Goal: Task Accomplishment & Management: Complete application form

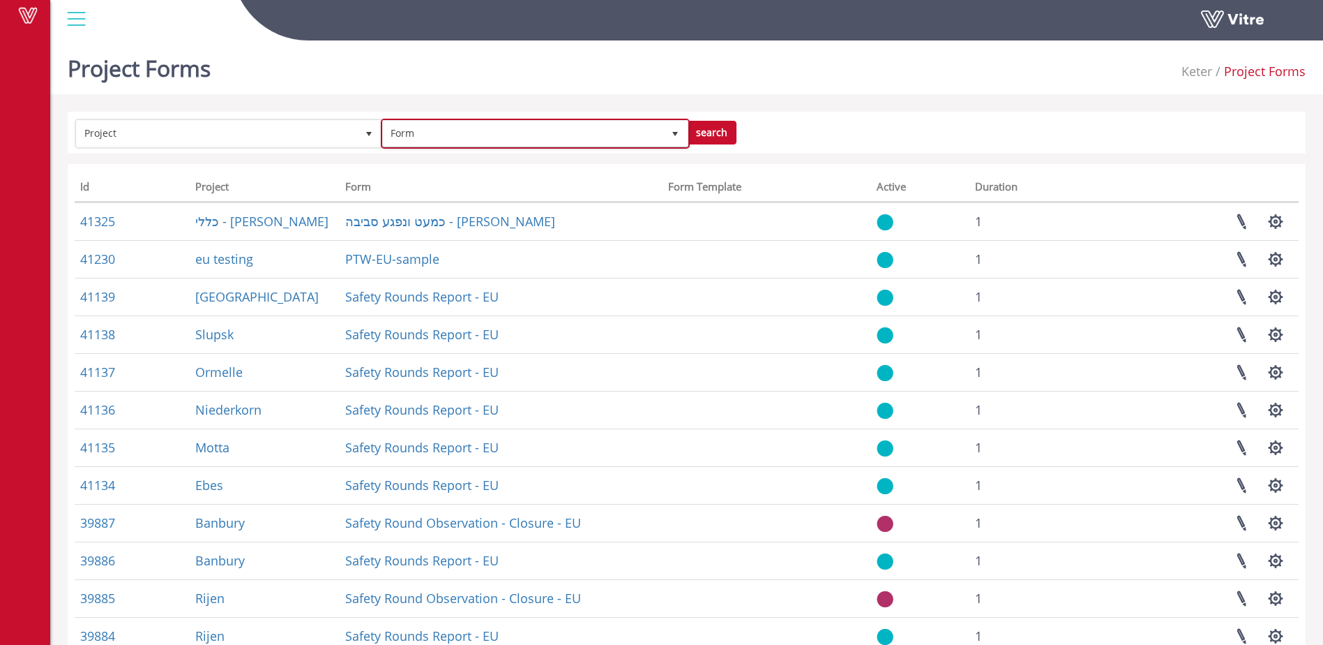
click at [493, 137] on span "Form" at bounding box center [523, 133] width 280 height 25
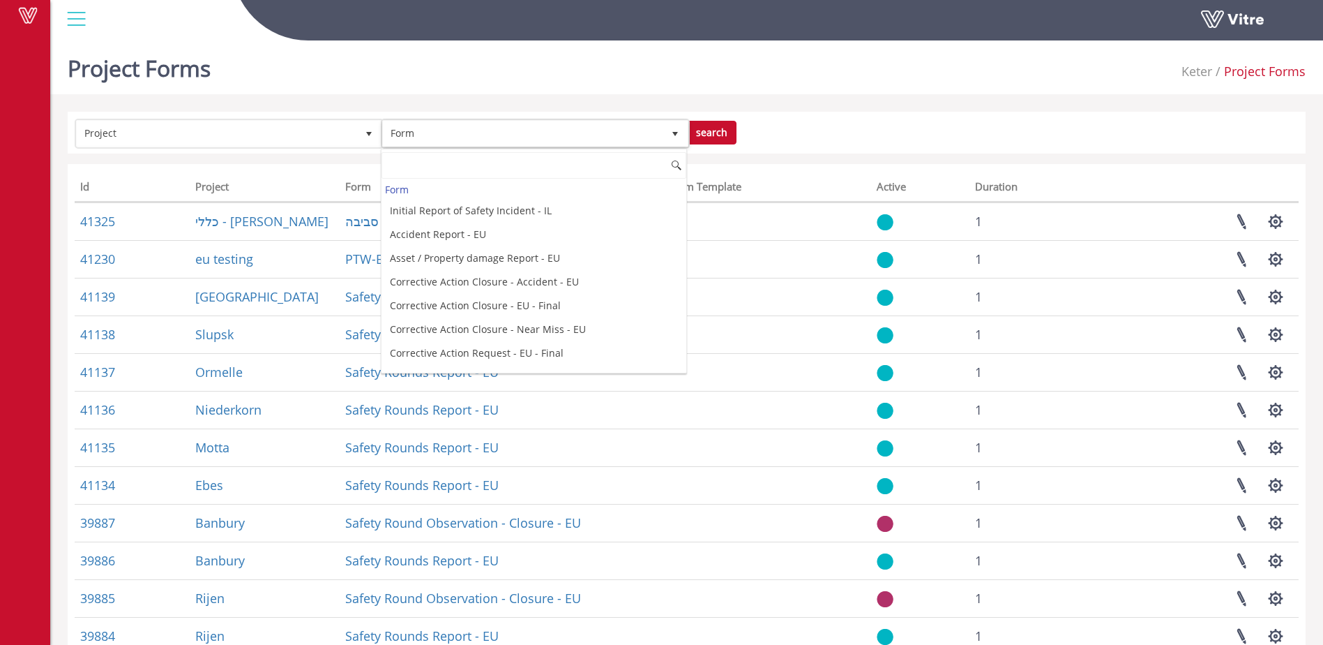
click at [470, 41] on div "Vitre" at bounding box center [686, 20] width 1273 height 41
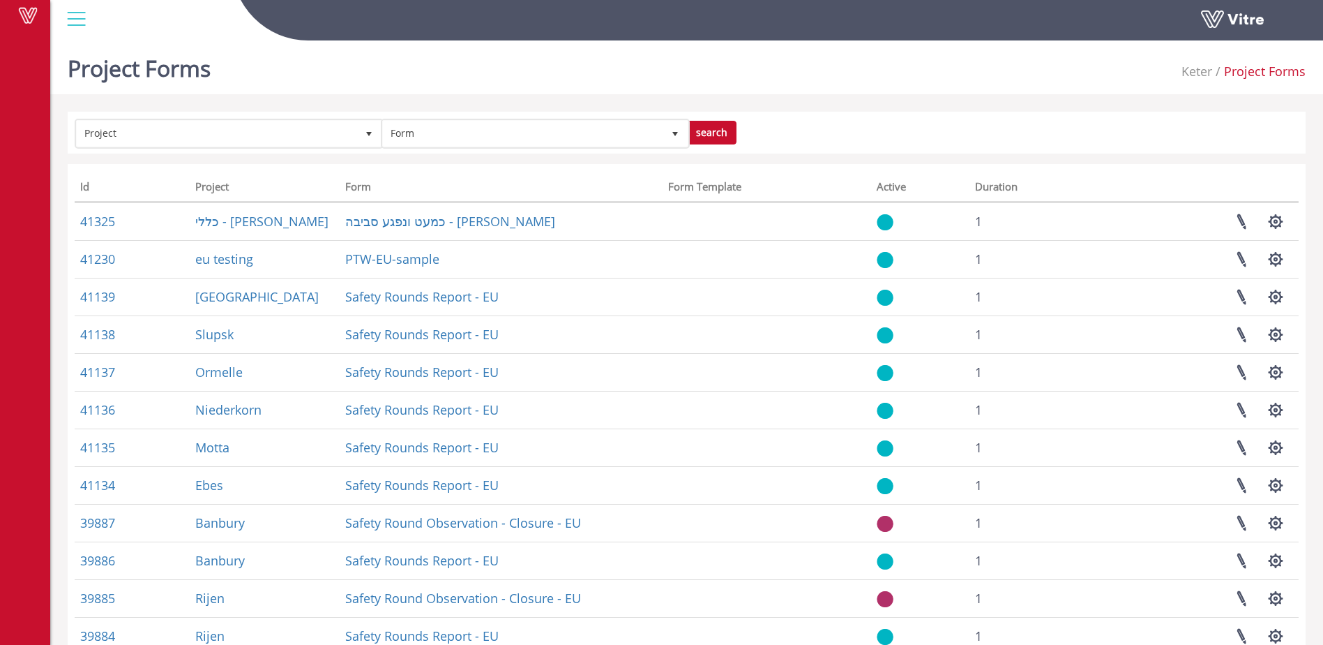
click at [3, 626] on div "Vitre" at bounding box center [25, 322] width 50 height 645
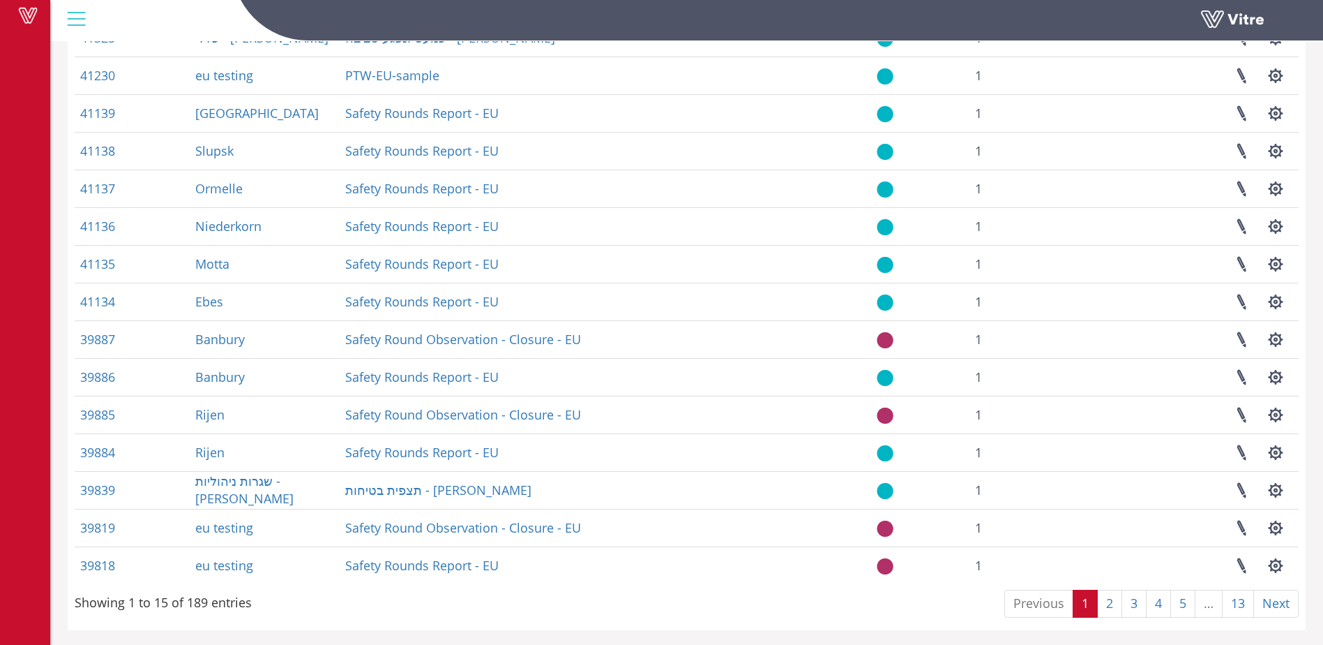
scroll to position [186, 0]
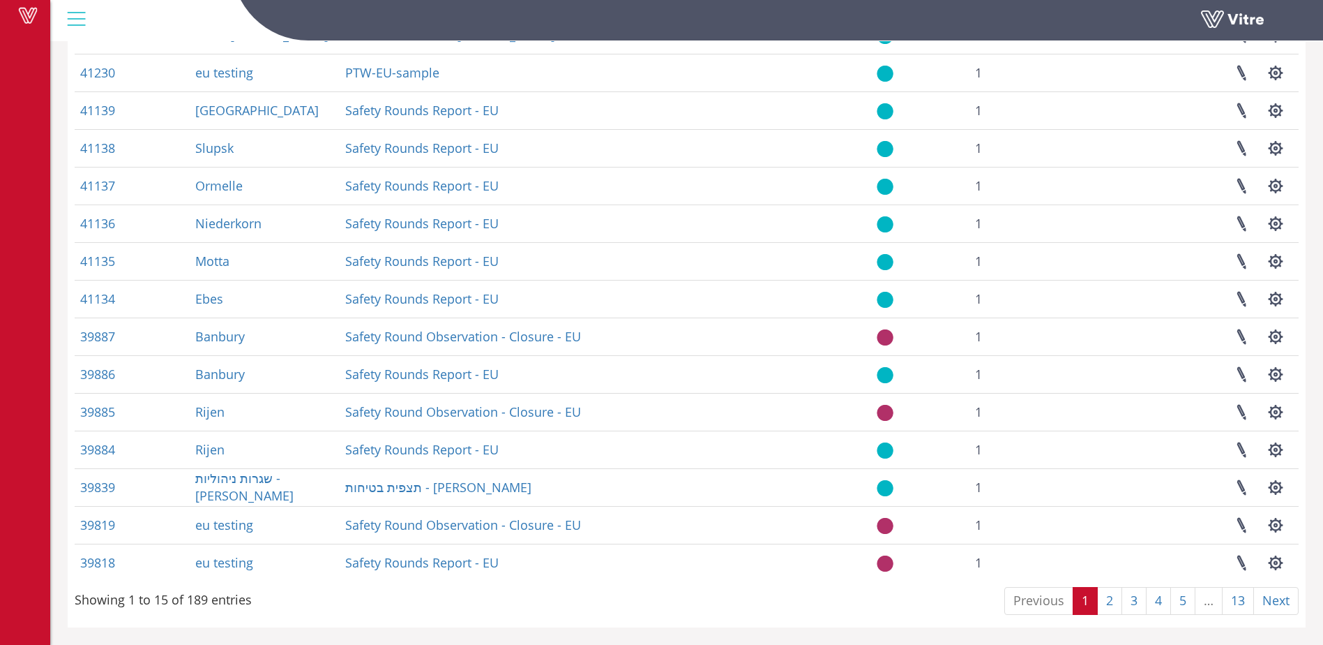
click at [33, 603] on div "Vitre" at bounding box center [25, 322] width 50 height 645
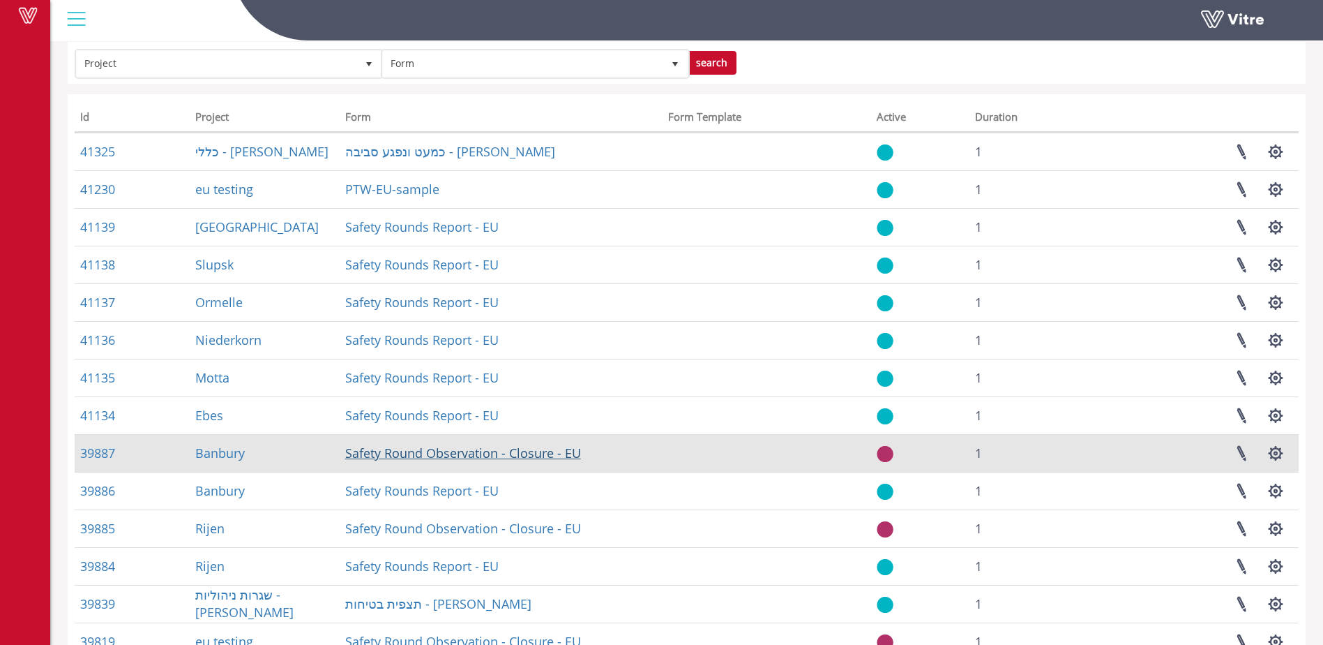
scroll to position [0, 0]
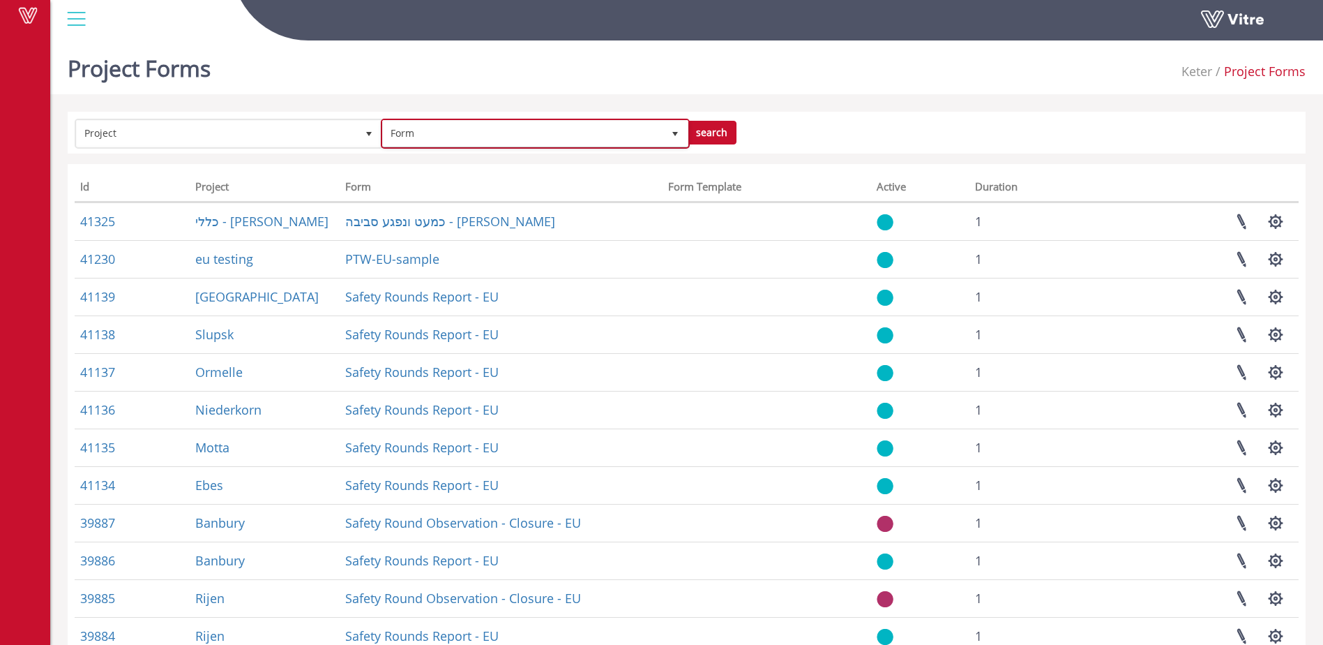
click at [531, 142] on span "Form" at bounding box center [523, 133] width 280 height 25
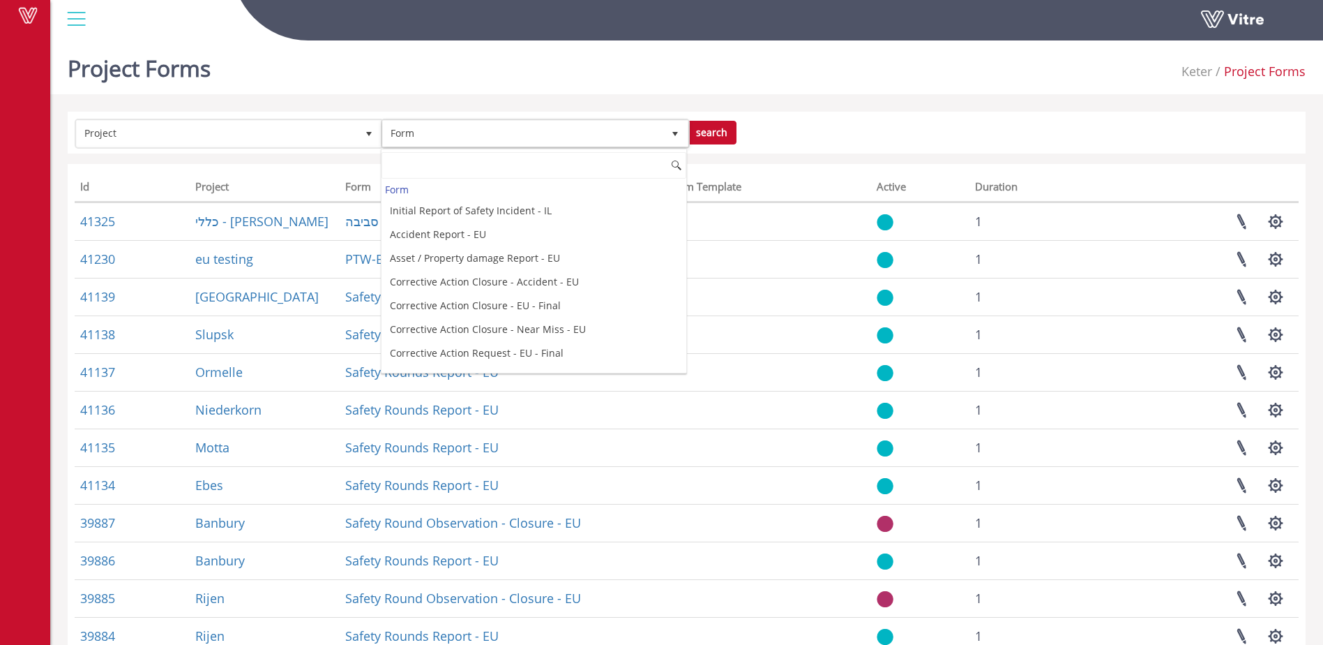
click at [908, 128] on form "Project Form search" at bounding box center [687, 133] width 1224 height 28
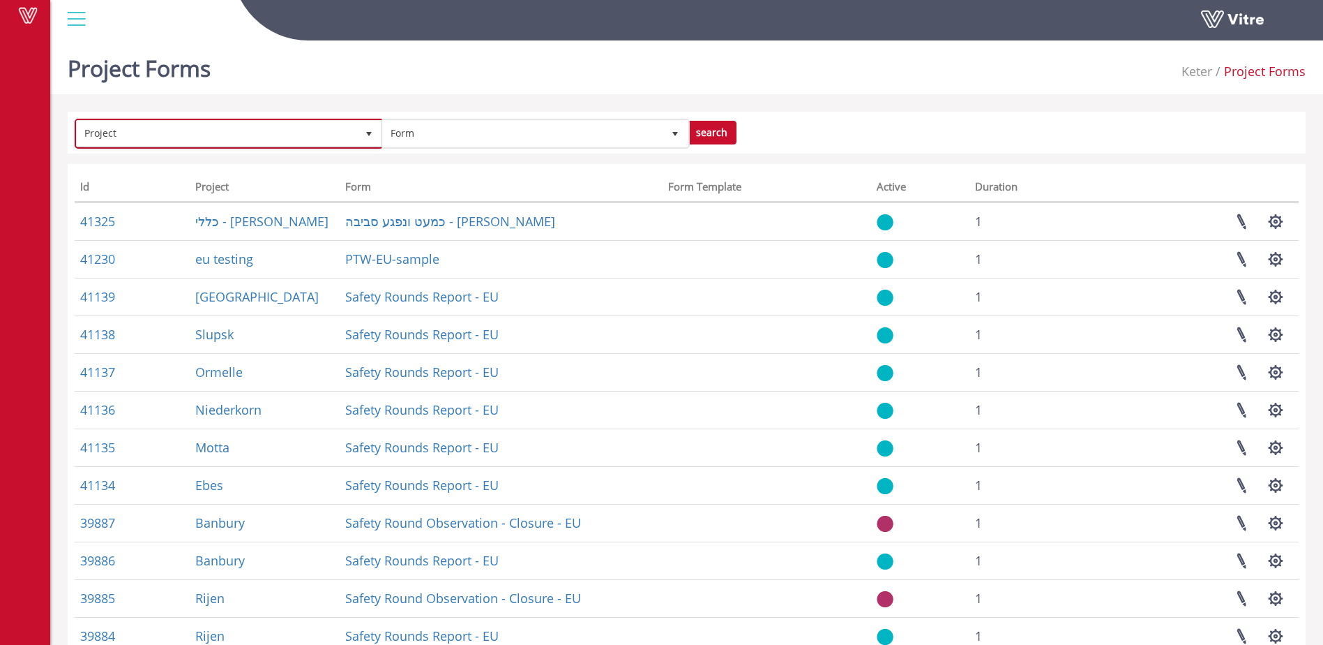
click at [217, 133] on span "Project" at bounding box center [217, 133] width 280 height 25
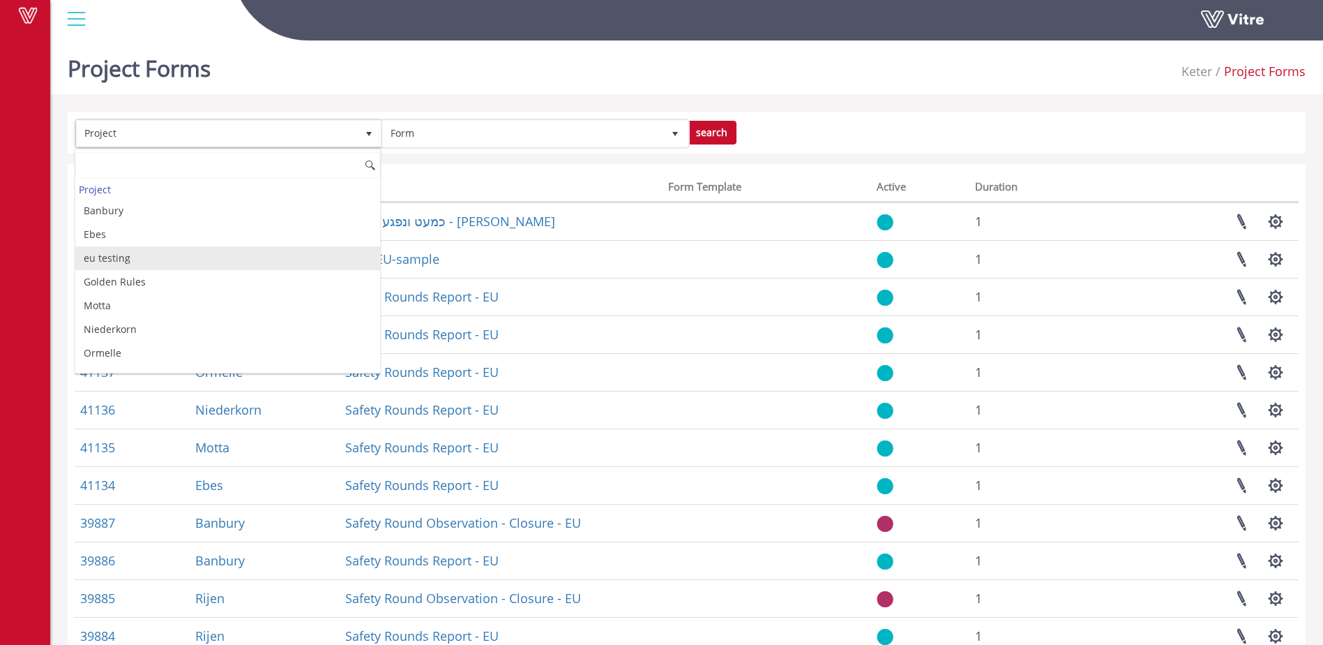
click at [139, 258] on li "eu testing" at bounding box center [227, 258] width 305 height 24
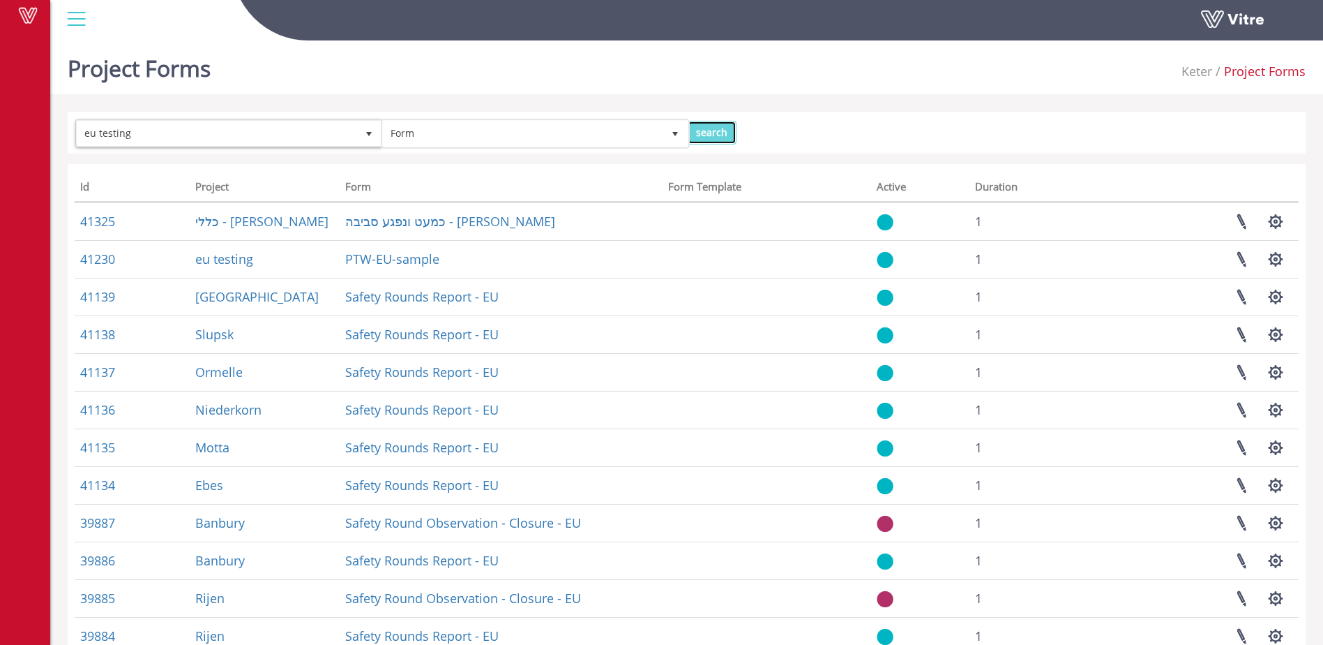
click at [717, 135] on input "search" at bounding box center [712, 133] width 50 height 24
click at [539, 130] on span "Form" at bounding box center [523, 133] width 280 height 25
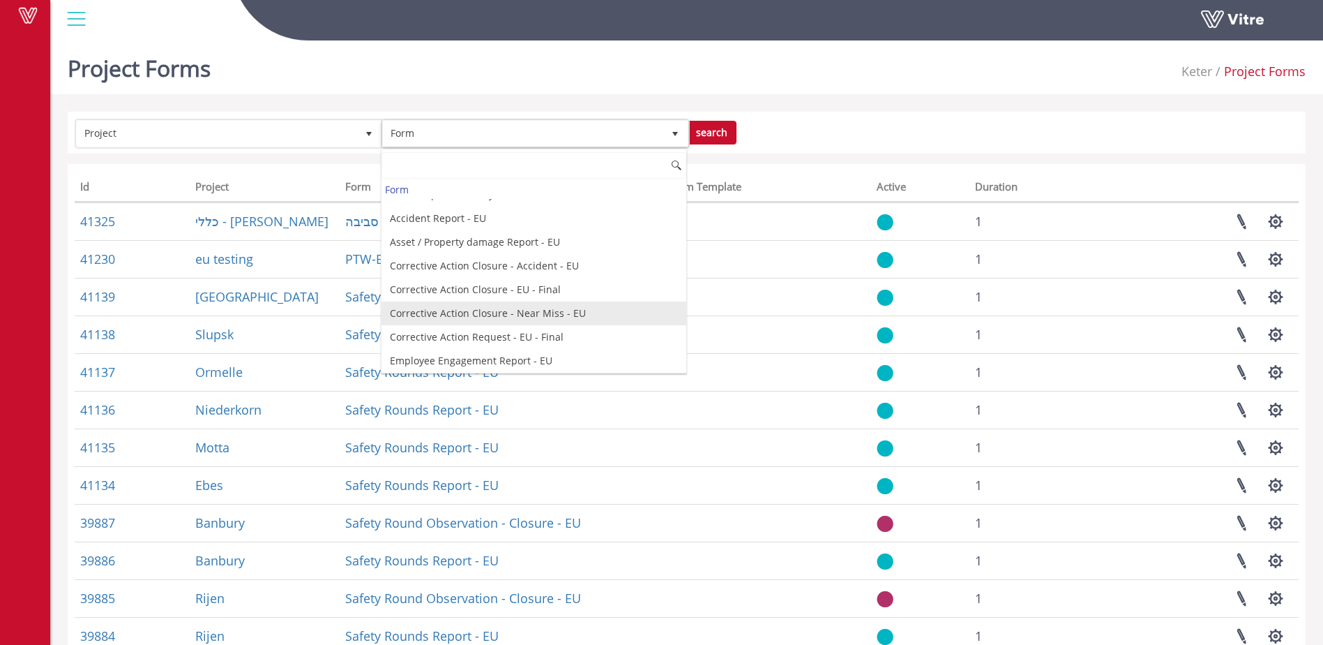
scroll to position [23, 0]
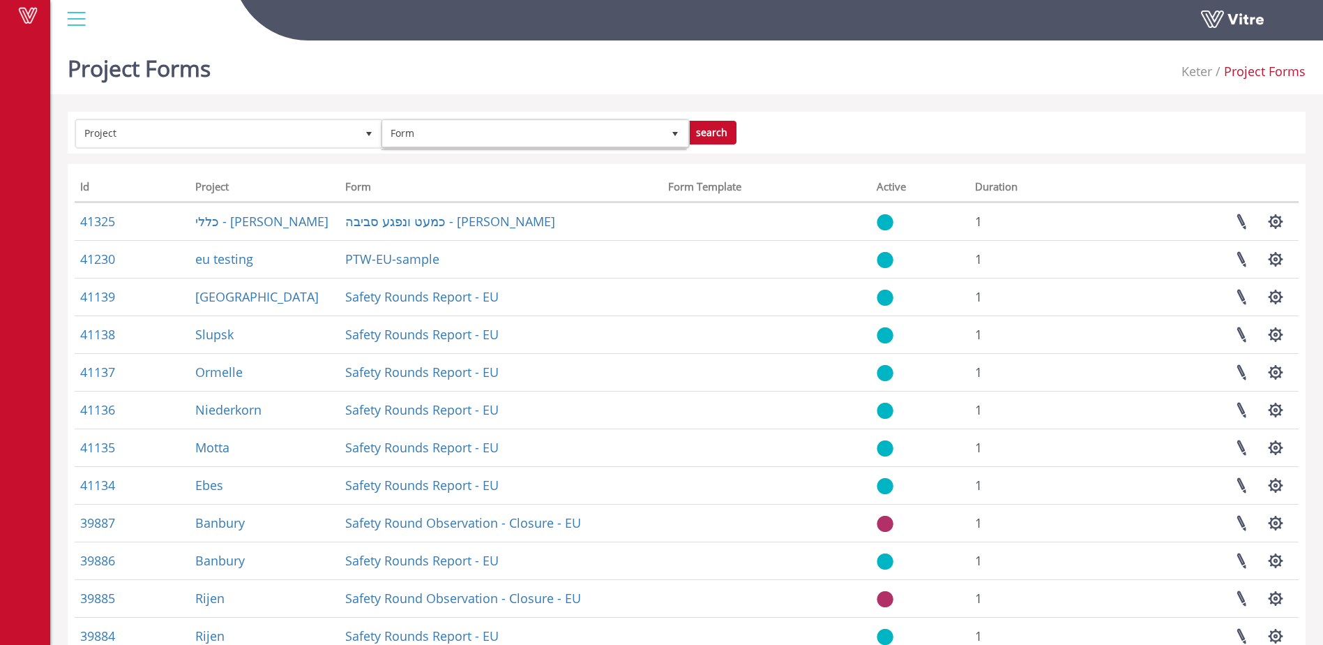
click at [784, 75] on div "Project Forms Keter Project Forms" at bounding box center [686, 64] width 1273 height 59
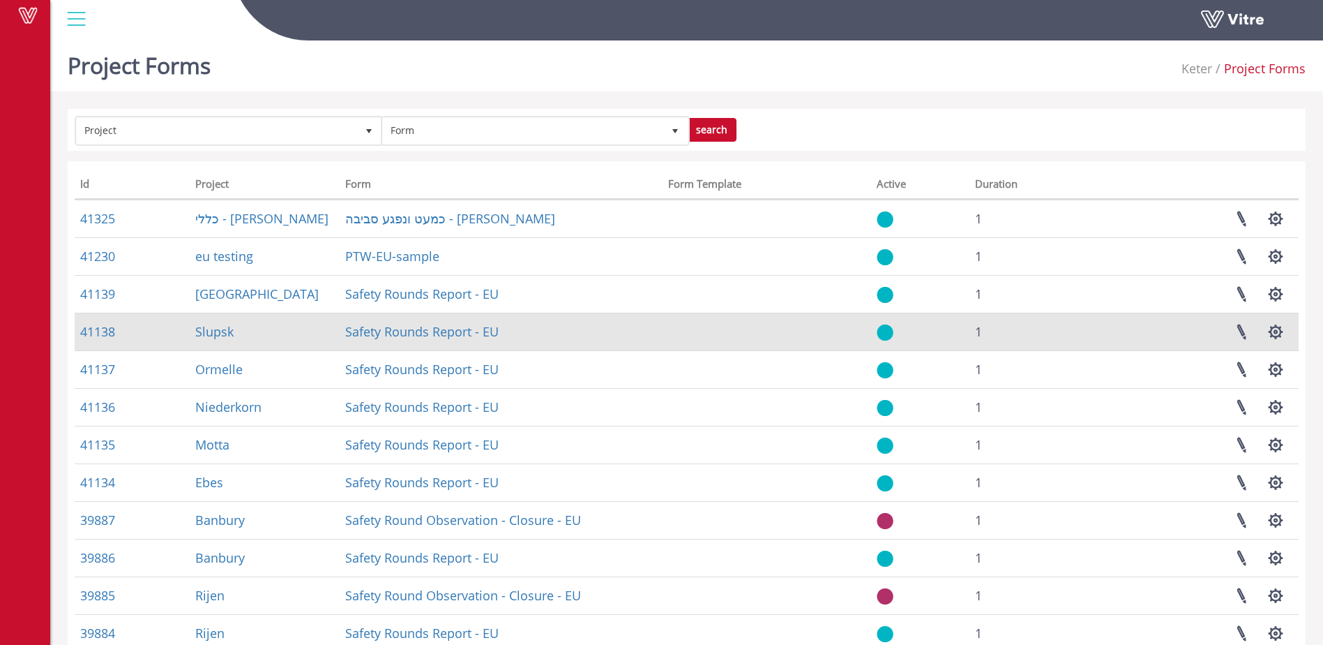
scroll to position [0, 0]
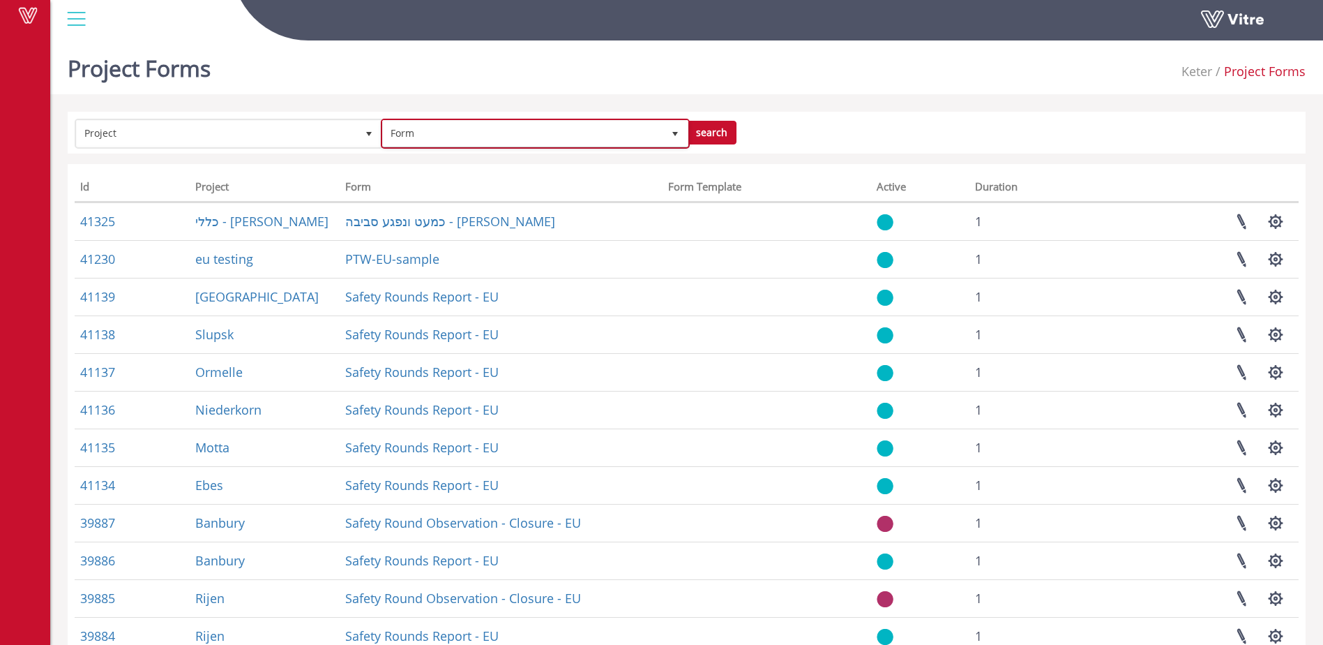
click at [487, 144] on span "Form" at bounding box center [523, 133] width 280 height 25
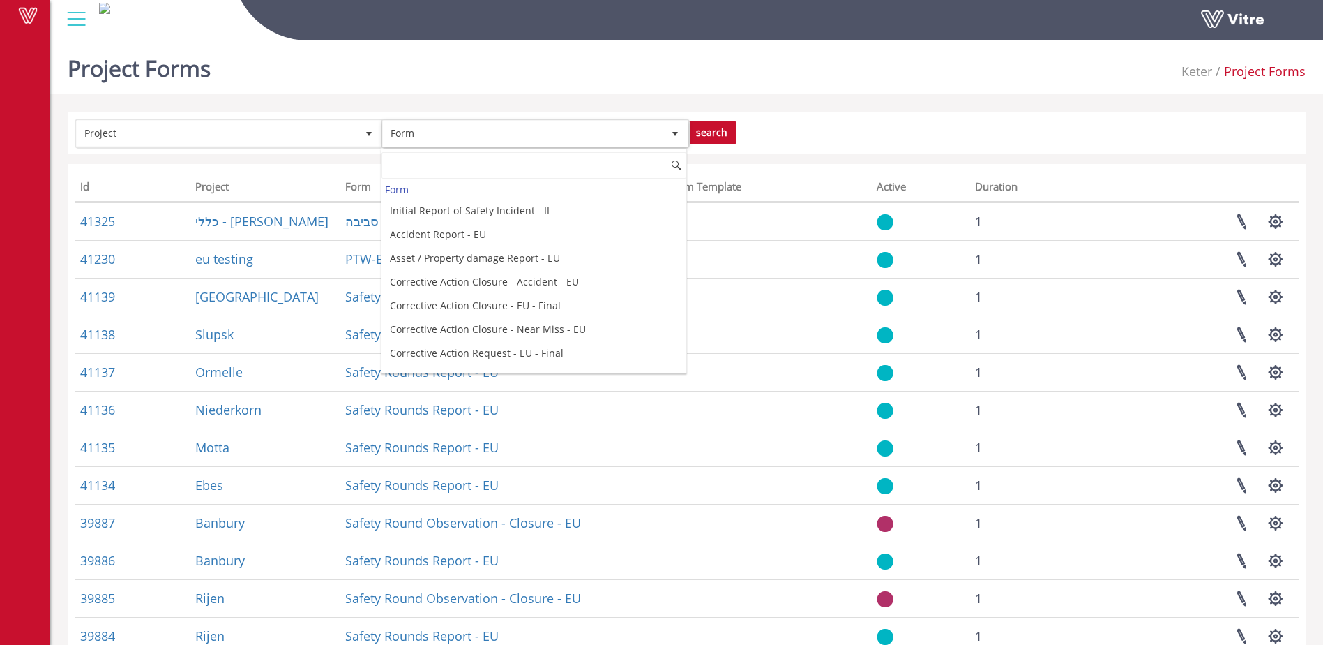
click at [456, 61] on div "Project Forms Keter Project Forms" at bounding box center [686, 64] width 1273 height 59
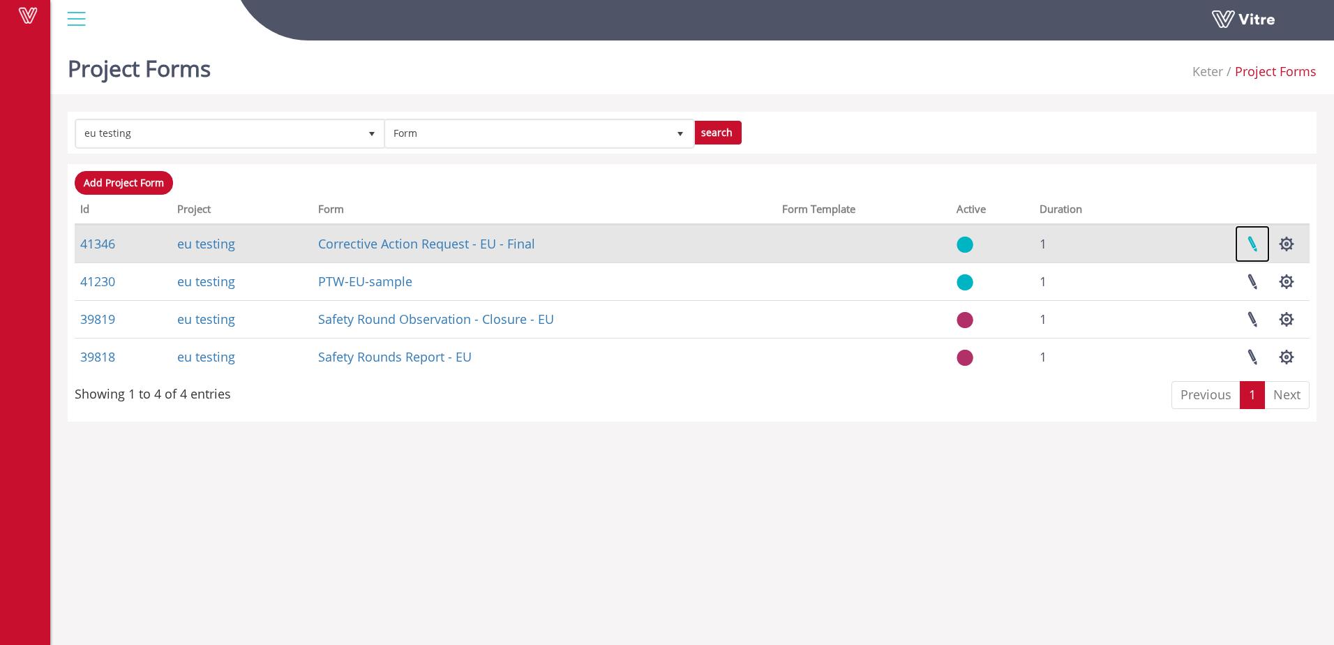
click at [1246, 246] on link at bounding box center [1252, 243] width 35 height 37
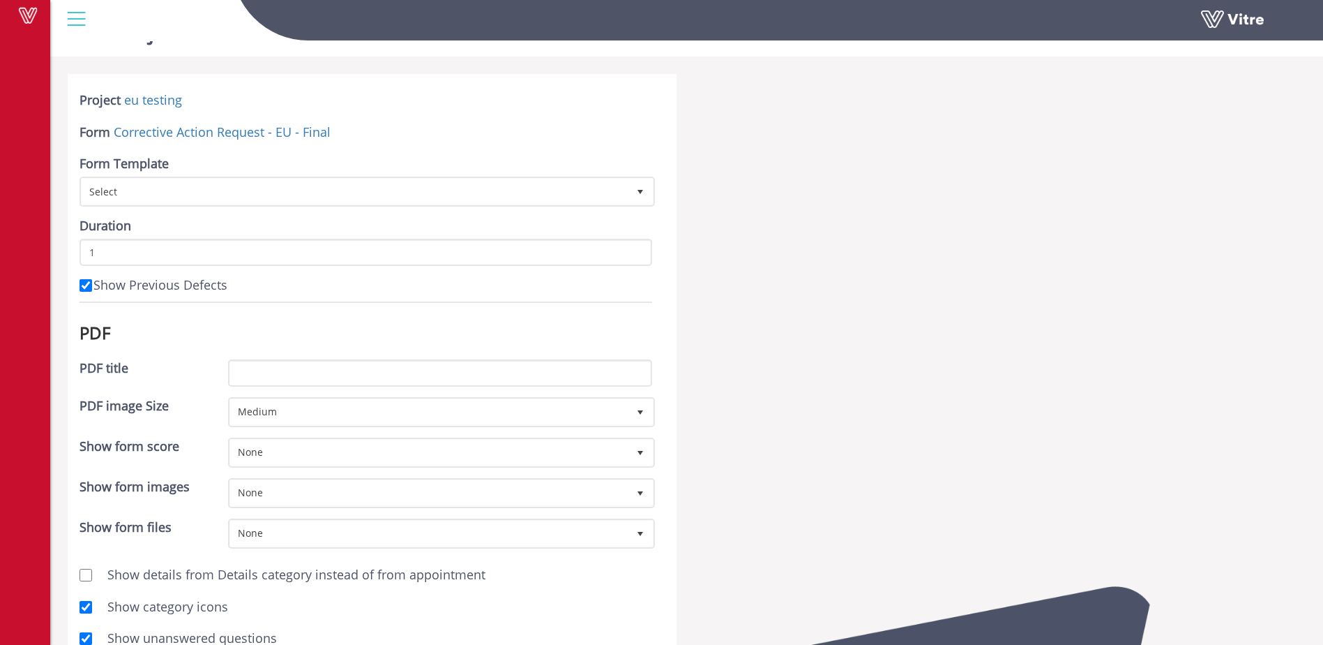
scroll to position [33, 0]
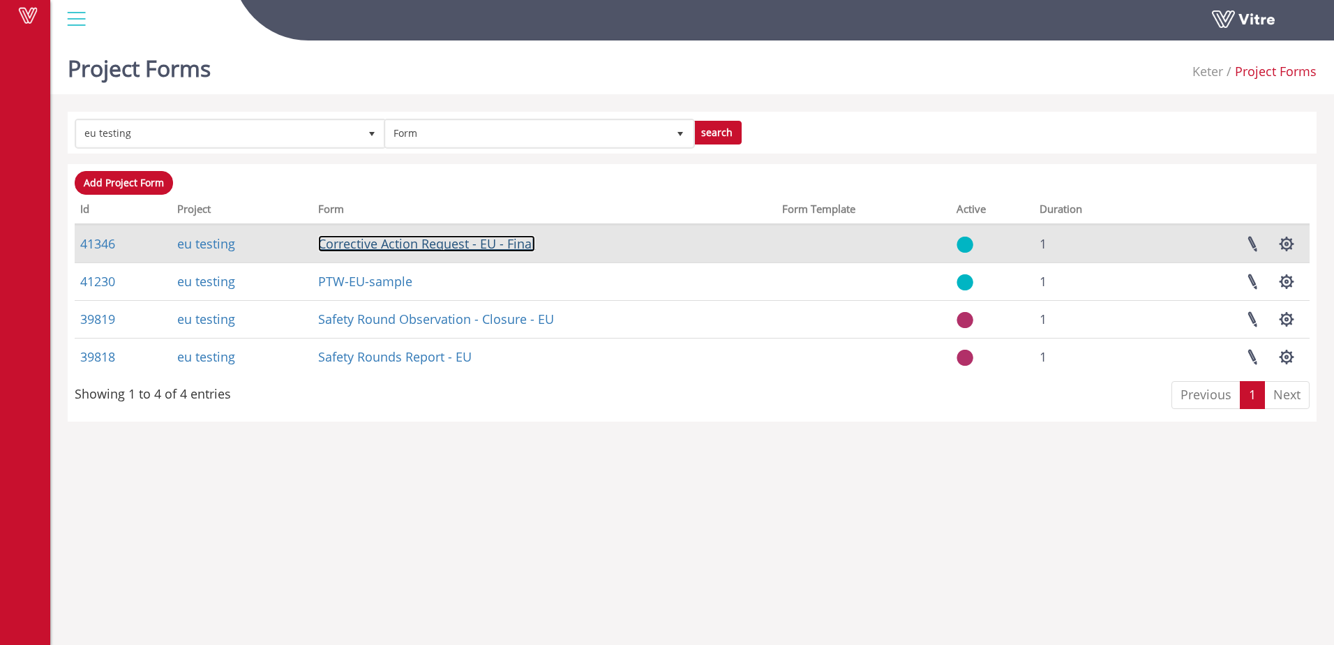
click at [400, 246] on link "Corrective Action Request - EU - Final" at bounding box center [426, 243] width 217 height 17
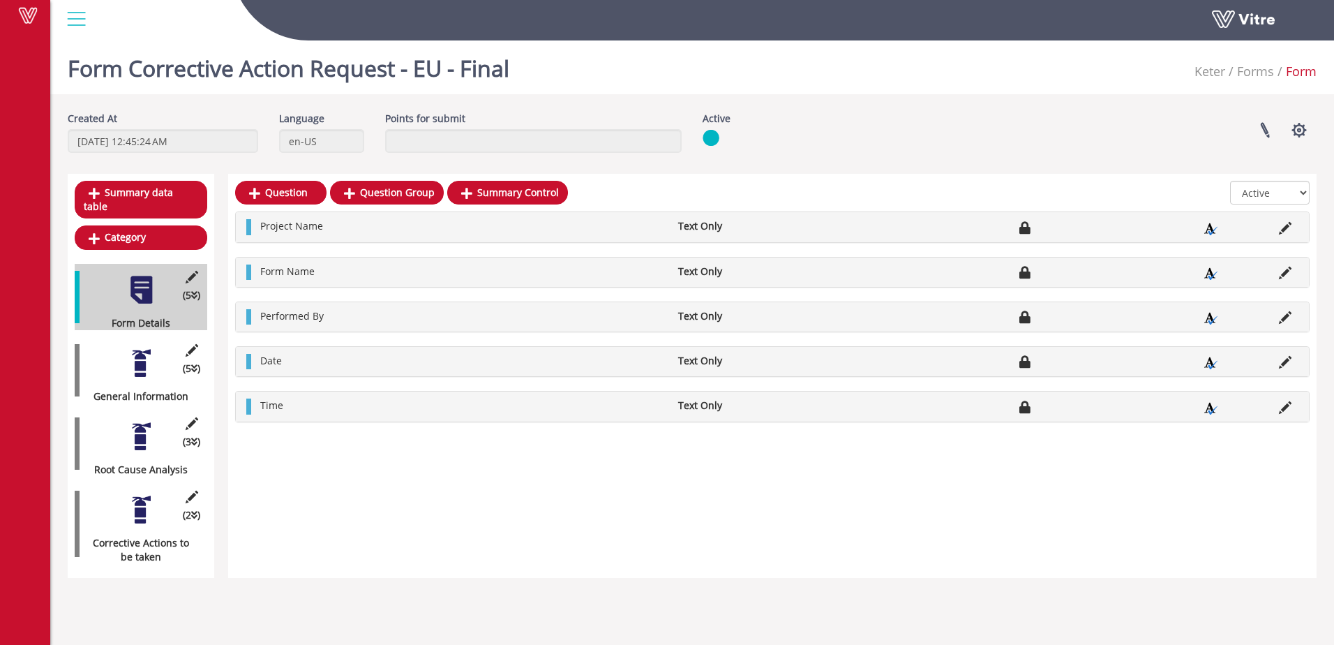
click at [145, 350] on div at bounding box center [141, 362] width 31 height 31
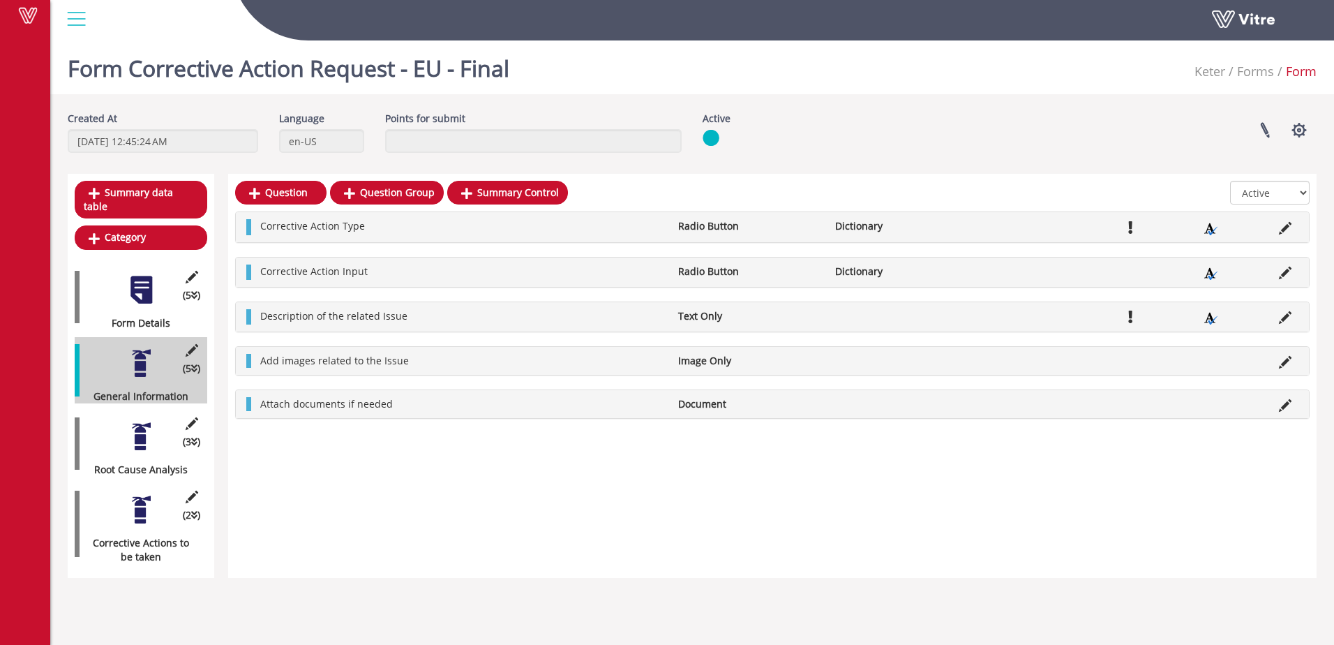
click at [940, 318] on ul "Description of the related Issue Text Only" at bounding box center [775, 316] width 1045 height 15
click at [1282, 322] on icon at bounding box center [1285, 317] width 13 height 13
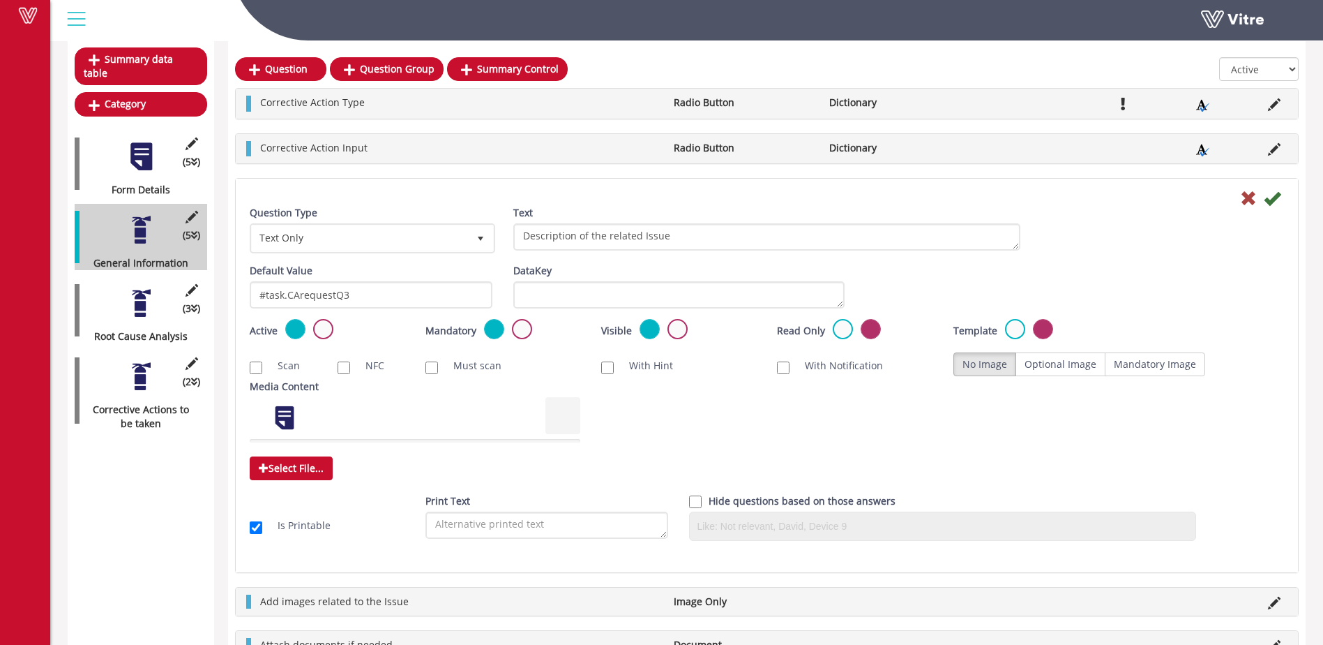
scroll to position [140, 0]
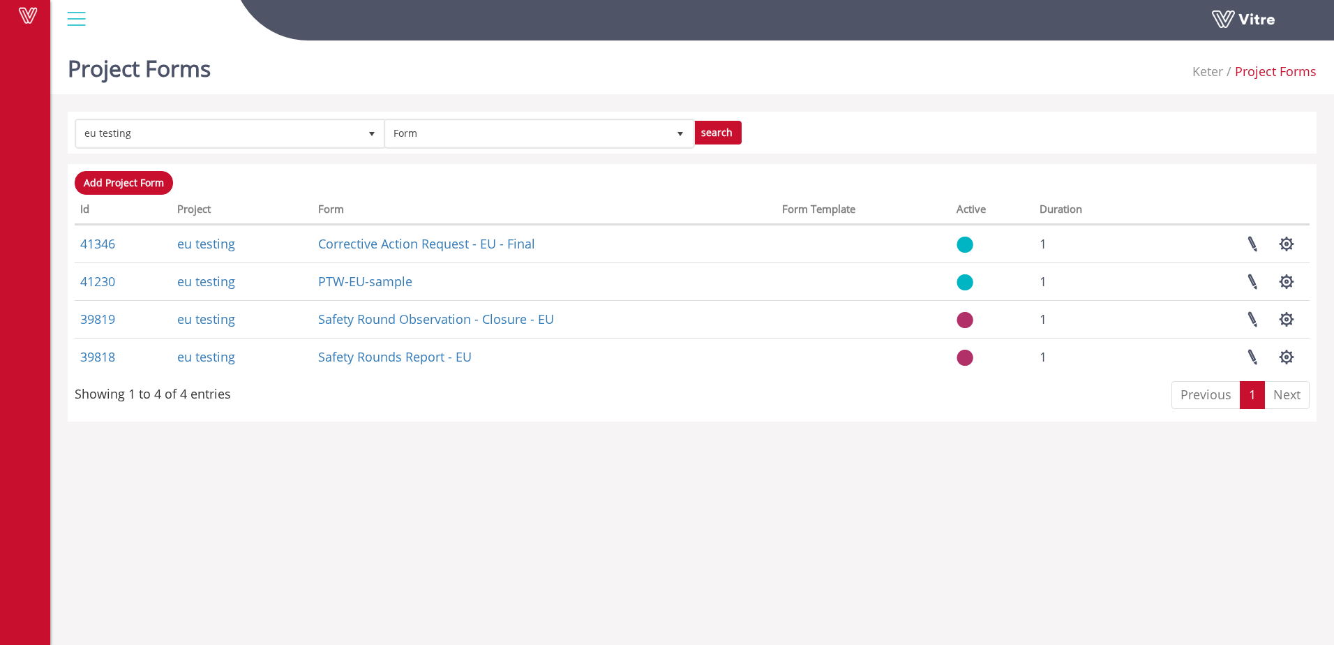
click at [1211, 171] on div "Add Project Form Processing... Id Project Form Form Template Active Duration 41…" at bounding box center [692, 292] width 1235 height 243
